Goal: Use online tool/utility

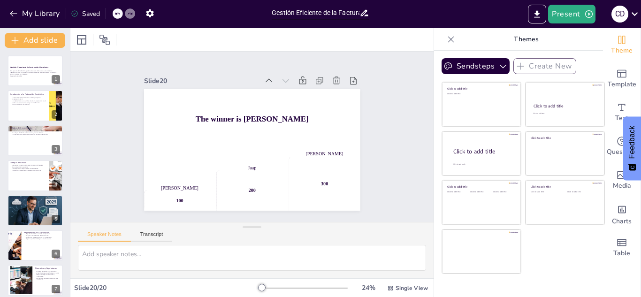
checkbox input "true"
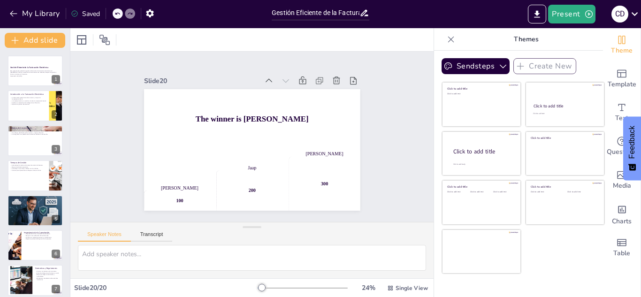
checkbox input "true"
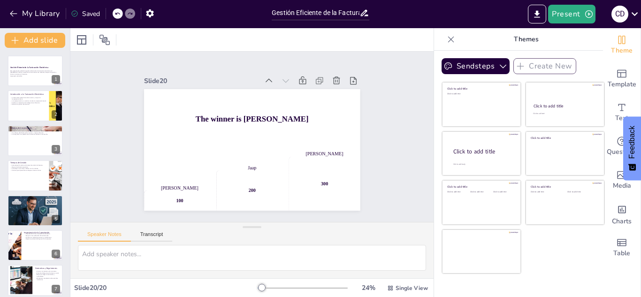
checkbox input "true"
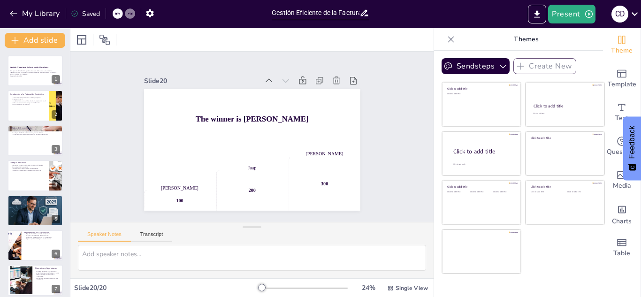
checkbox input "true"
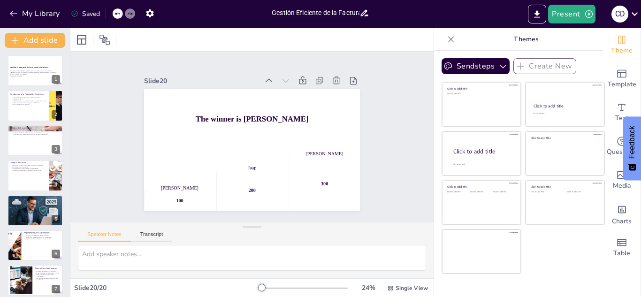
checkbox input "true"
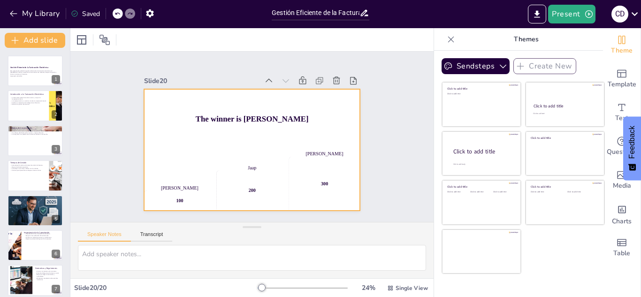
checkbox input "true"
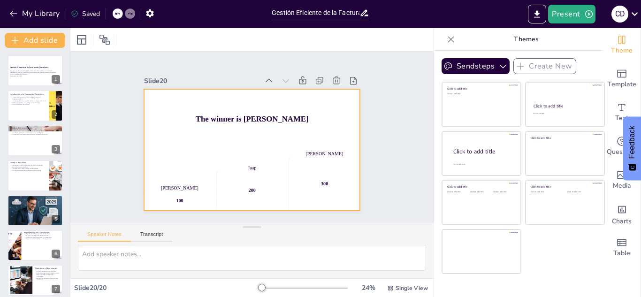
checkbox input "true"
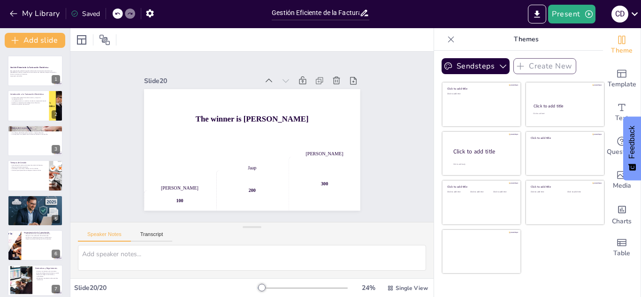
checkbox input "true"
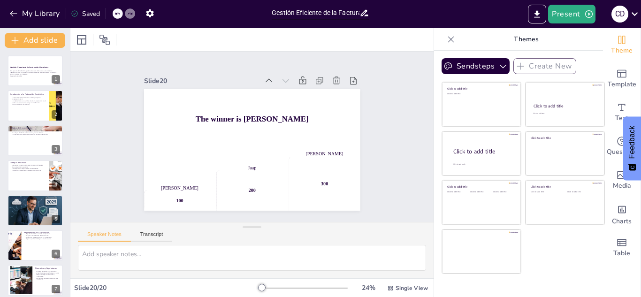
checkbox input "true"
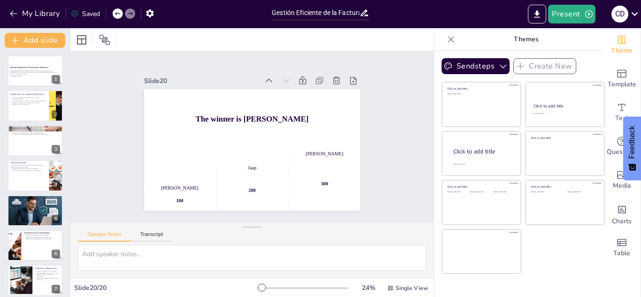
checkbox input "true"
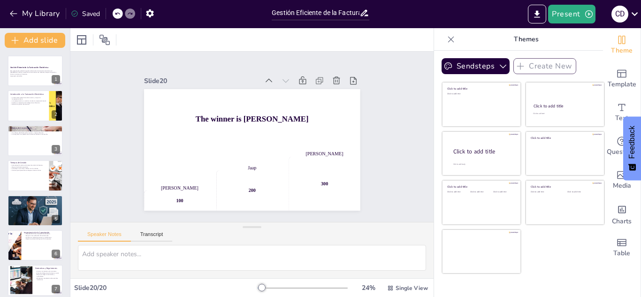
checkbox input "true"
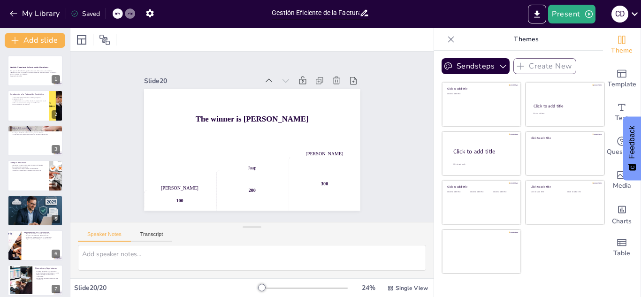
checkbox input "true"
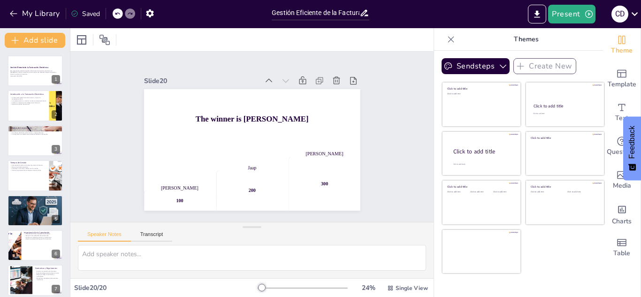
checkbox input "true"
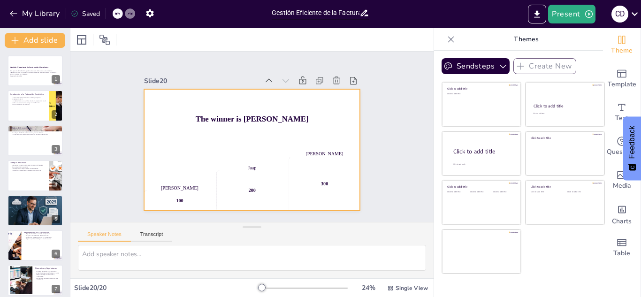
checkbox input "true"
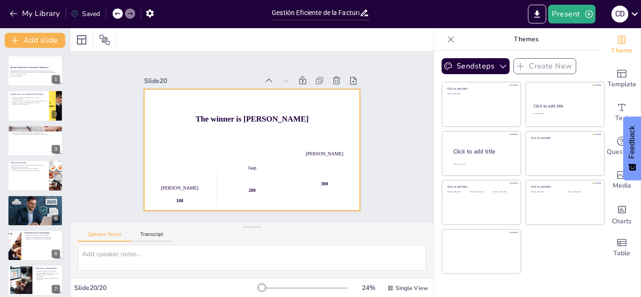
checkbox input "true"
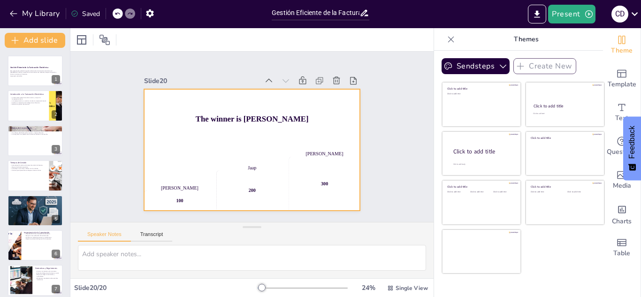
checkbox input "true"
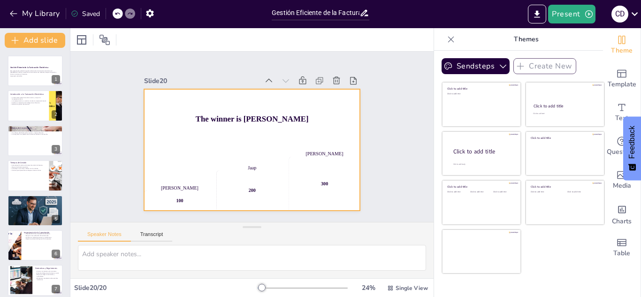
checkbox input "true"
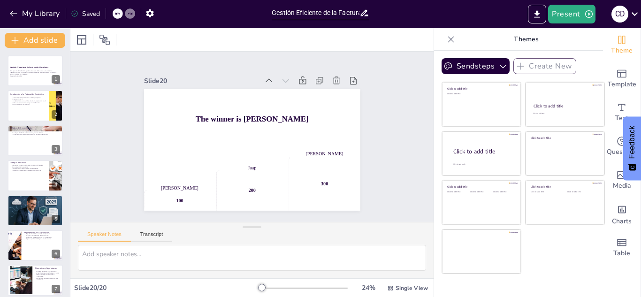
checkbox input "true"
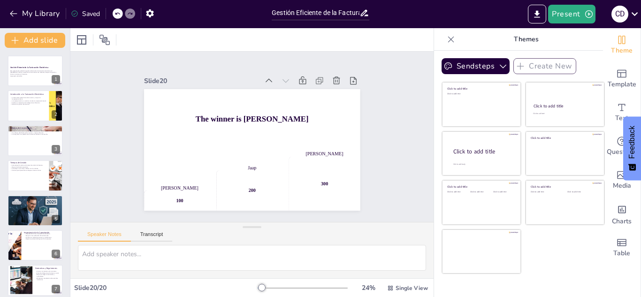
checkbox input "true"
